Goal: Information Seeking & Learning: Find specific fact

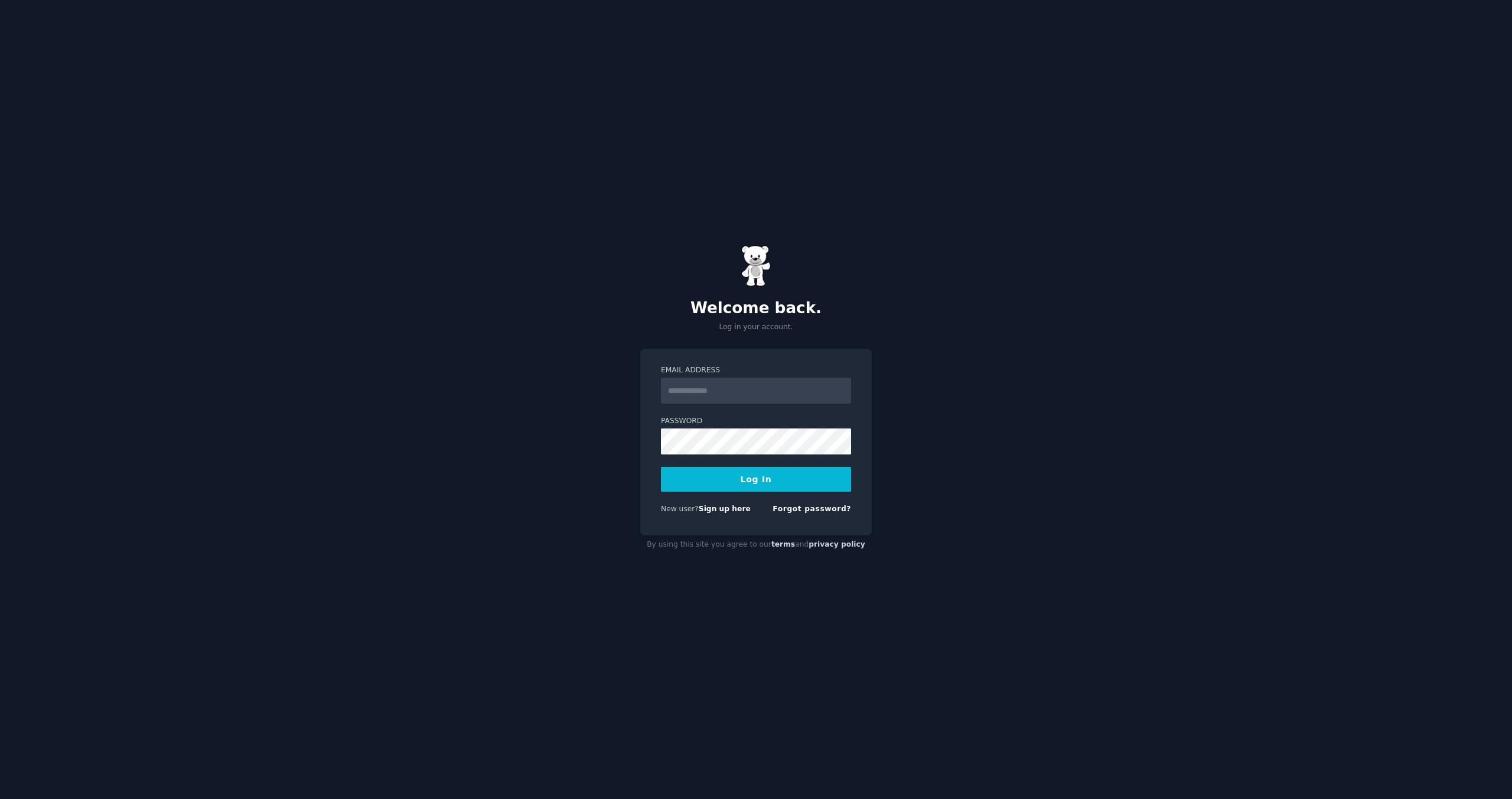
click at [695, 392] on input "Email Address" at bounding box center [756, 391] width 191 height 26
type input "**********"
click at [753, 477] on button "Log In" at bounding box center [756, 479] width 191 height 24
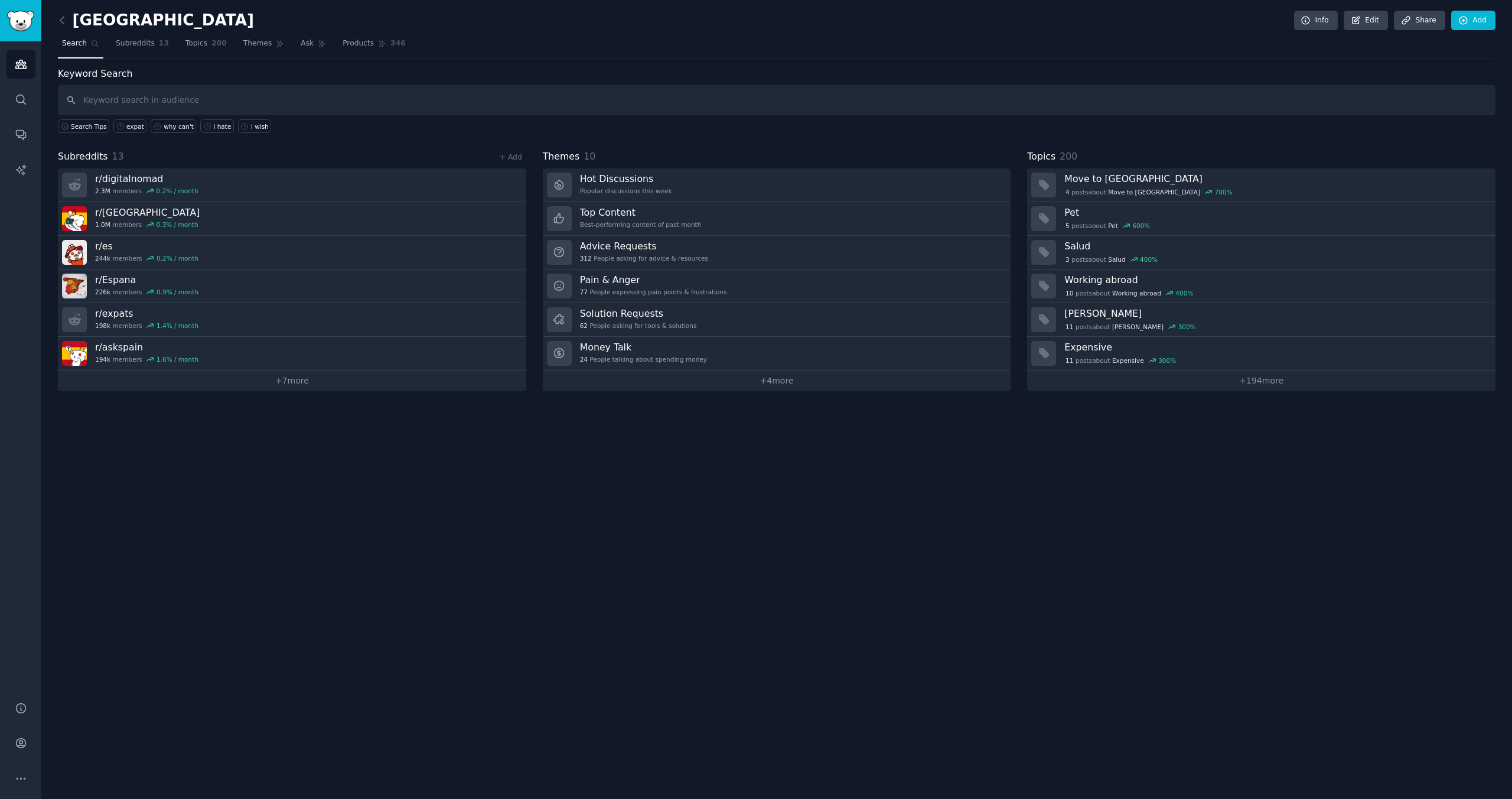
type input "w"
type input "high schools in barcelona"
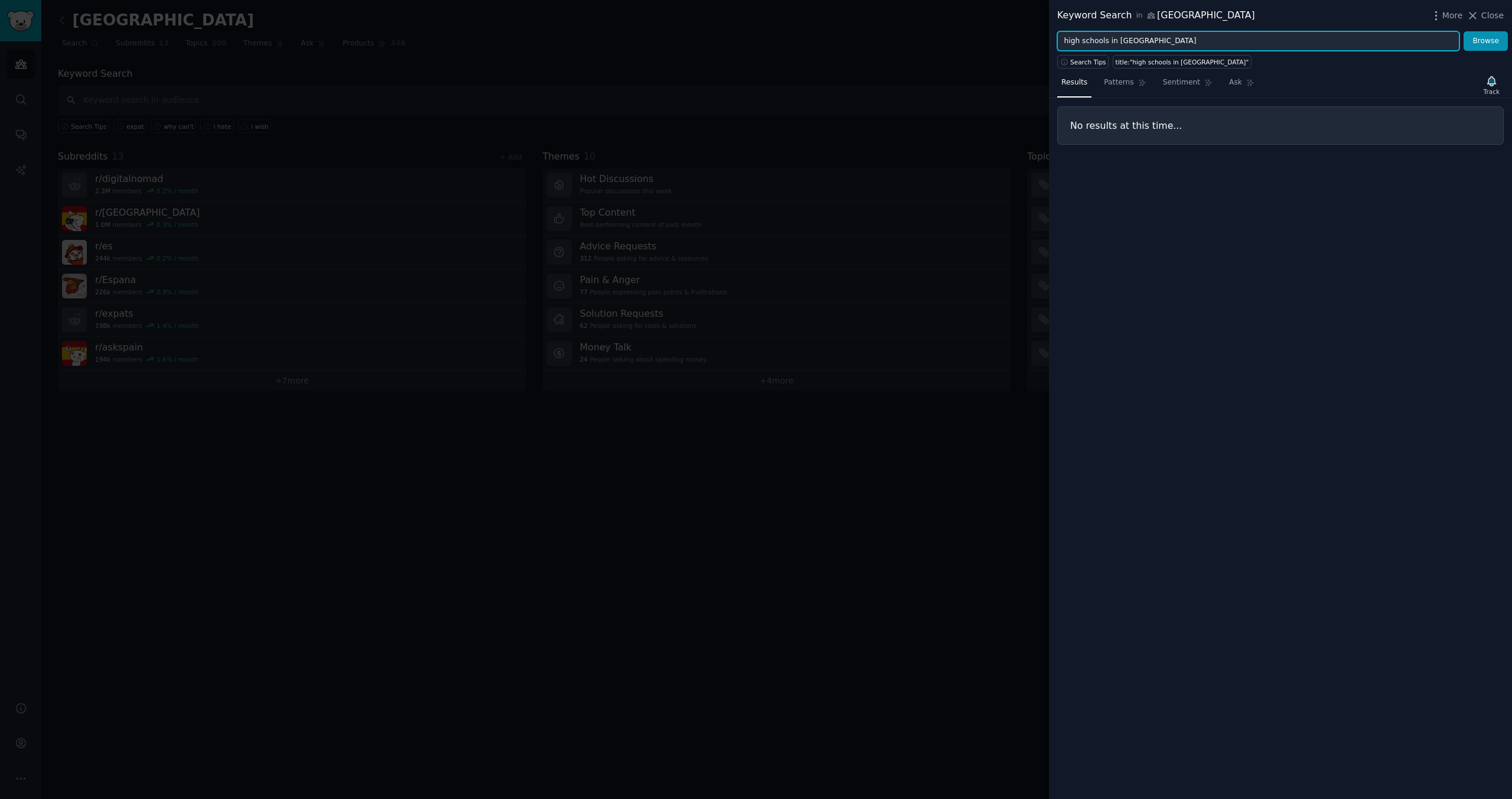
click at [1190, 36] on input "high schools in barcelona" at bounding box center [1258, 40] width 402 height 20
click at [1464, 31] on button "Browse" at bounding box center [1486, 40] width 44 height 20
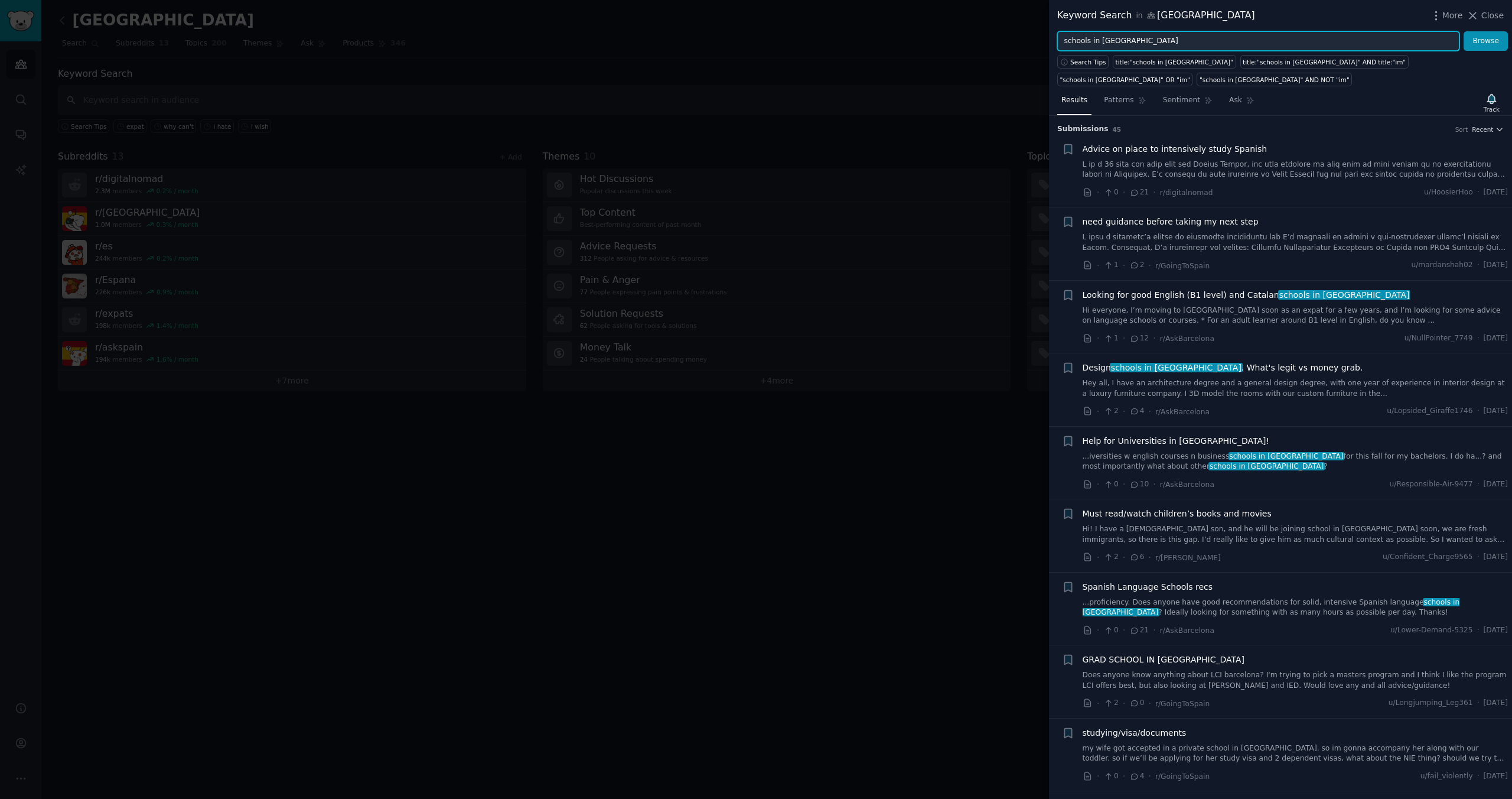
click at [1179, 47] on input "schools in barcelona" at bounding box center [1258, 40] width 402 height 20
type input "schools in barcelona NOT language"
click at [1464, 31] on button "Browse" at bounding box center [1486, 40] width 44 height 20
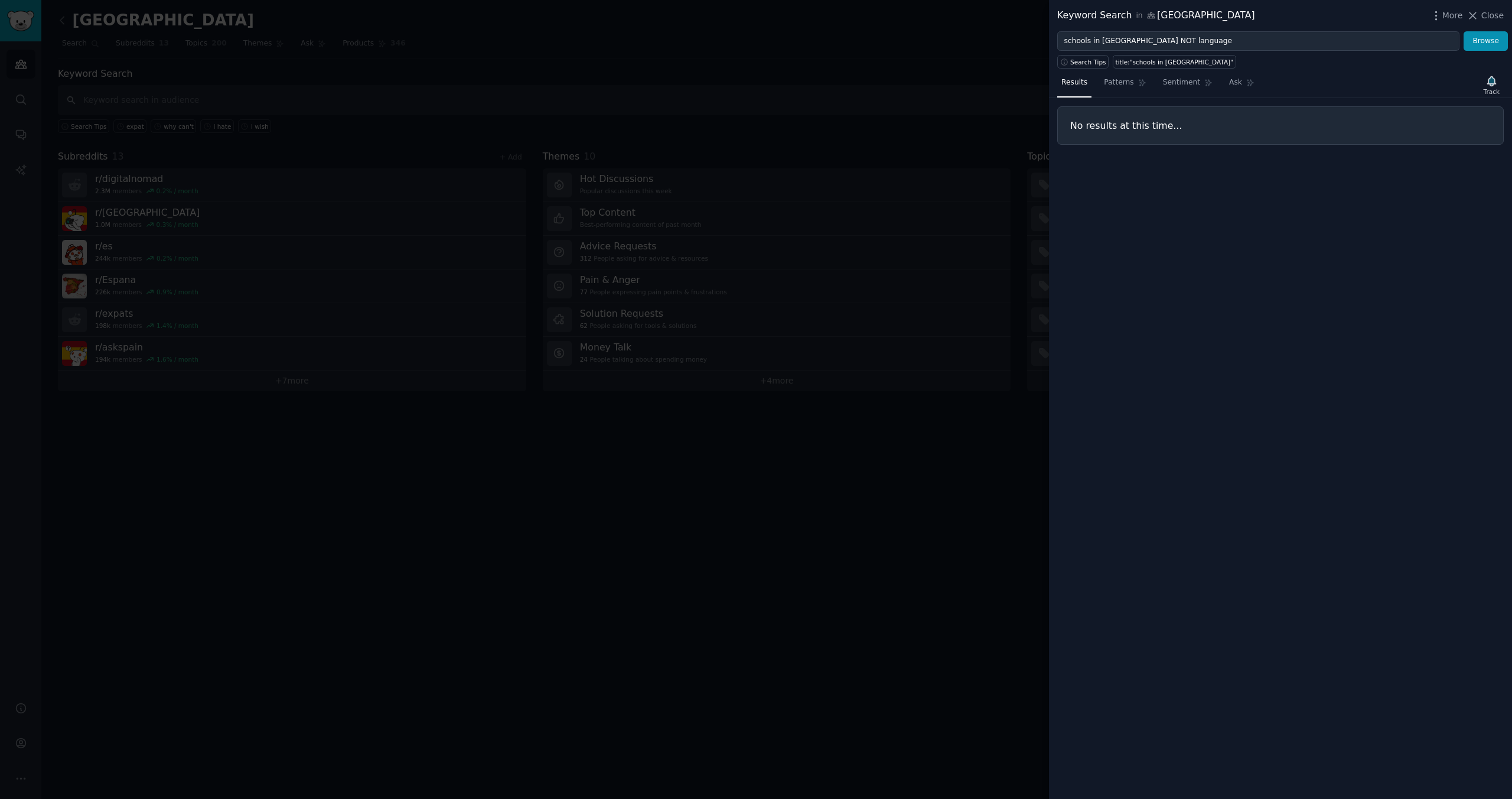
click at [950, 394] on div at bounding box center [756, 399] width 1512 height 799
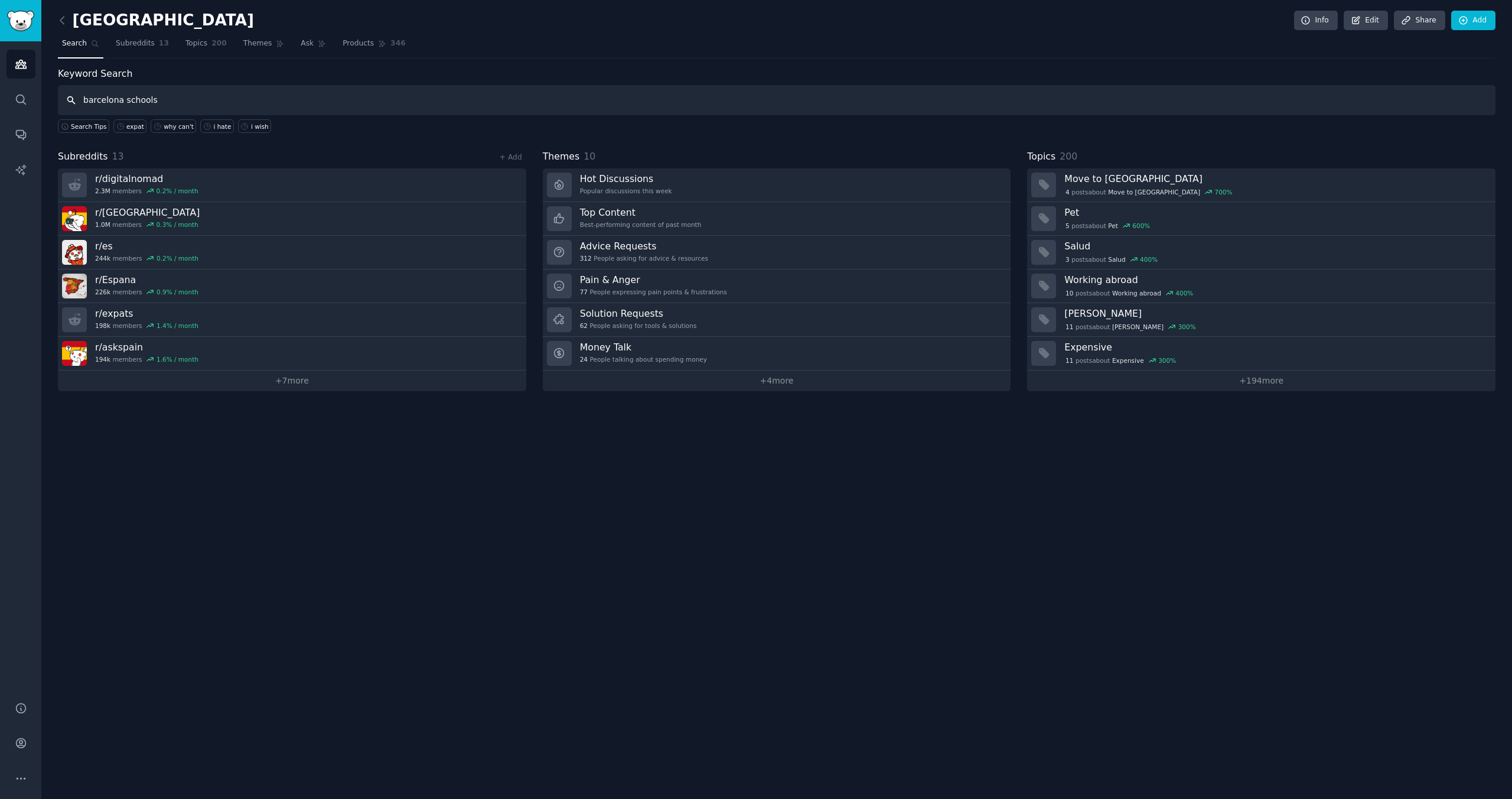
type input "barcelona schools"
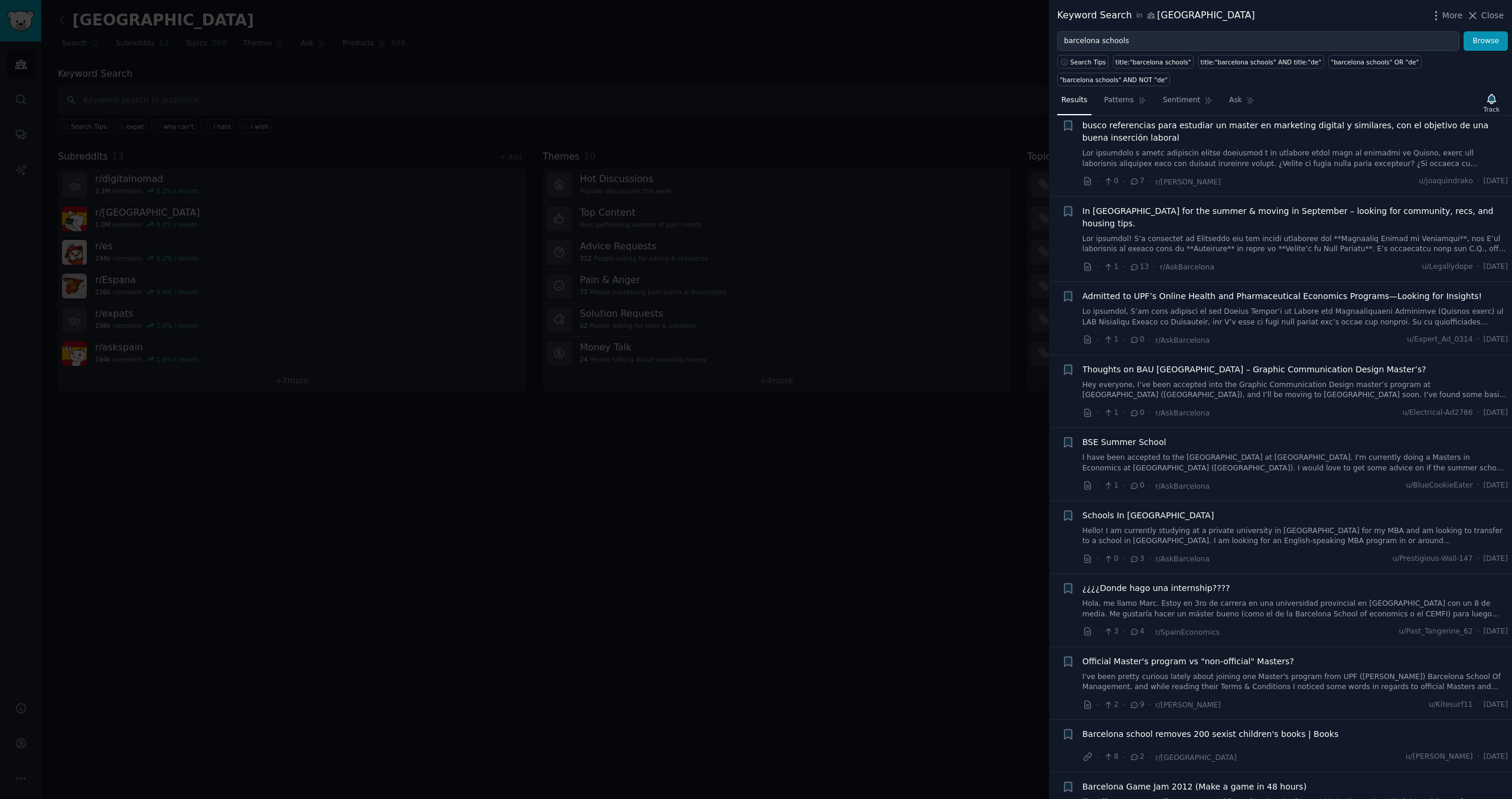
scroll to position [130, 0]
